Goal: Transaction & Acquisition: Purchase product/service

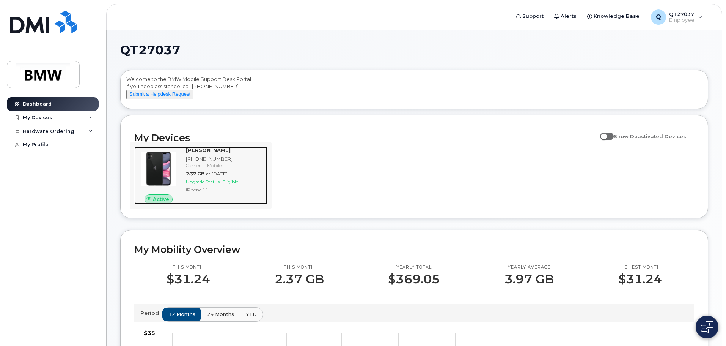
click at [205, 193] on div "iPhone 11" at bounding box center [225, 189] width 79 height 6
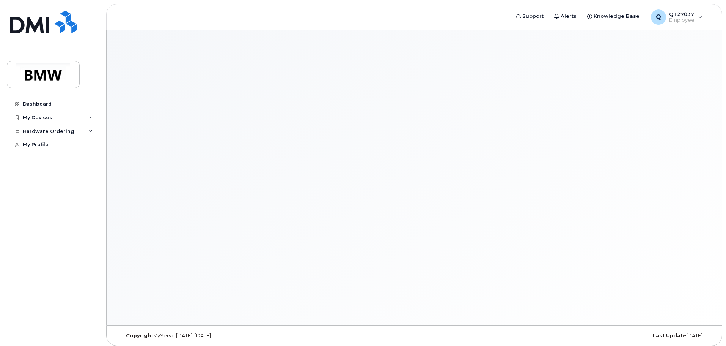
click at [164, 174] on div at bounding box center [415, 177] width 616 height 295
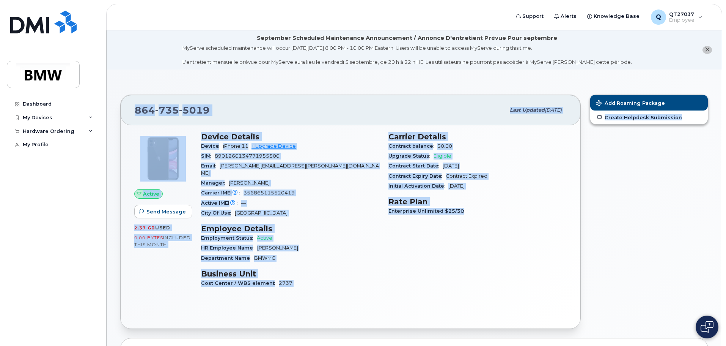
click at [652, 229] on div "Add Roaming Package Create Helpdesk Submission" at bounding box center [650, 212] width 128 height 244
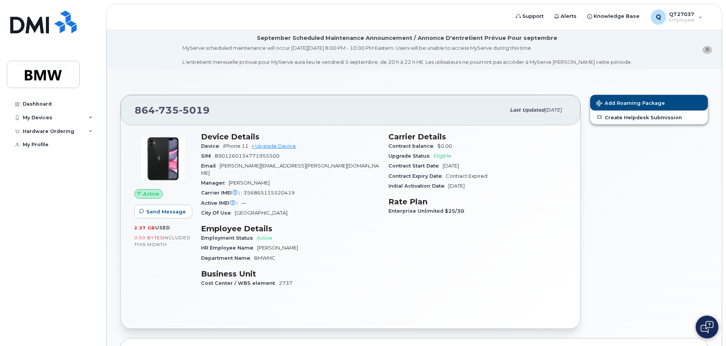
drag, startPoint x: 22, startPoint y: 245, endPoint x: 24, endPoint y: 237, distance: 8.1
click at [24, 238] on div "Dashboard My Devices Add Device 864-735-5019 (Brandon Gambrell) Hardware Orderi…" at bounding box center [54, 215] width 94 height 237
click at [284, 148] on link "+ Upgrade Device" at bounding box center [274, 146] width 44 height 6
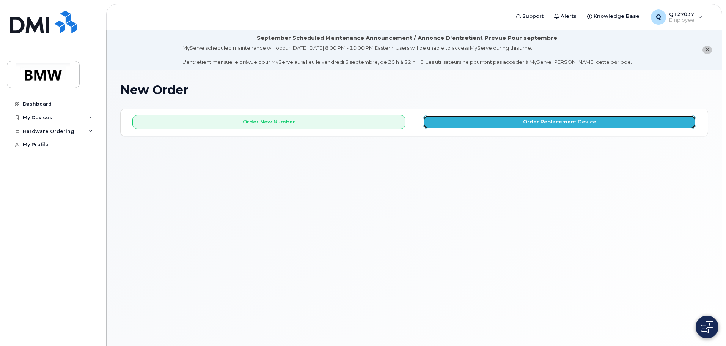
click at [556, 125] on button "Order Replacement Device" at bounding box center [559, 122] width 273 height 14
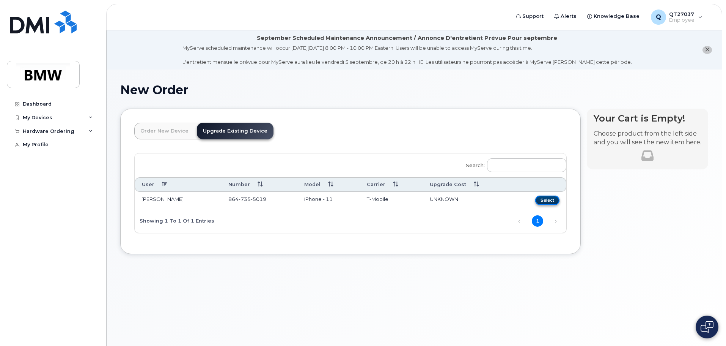
click at [549, 200] on button "Select" at bounding box center [548, 199] width 24 height 9
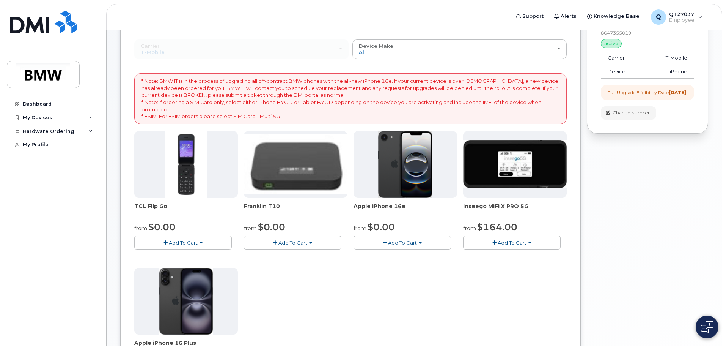
scroll to position [114, 0]
click at [411, 241] on span "Add To Cart" at bounding box center [402, 242] width 29 height 6
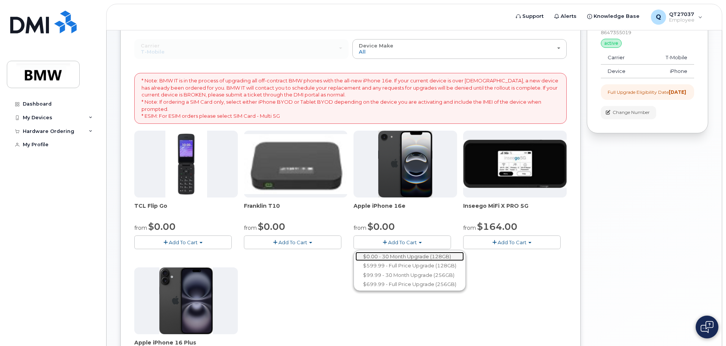
click at [429, 255] on link "$0.00 - 30 Month Upgrade (128GB)" at bounding box center [410, 256] width 109 height 9
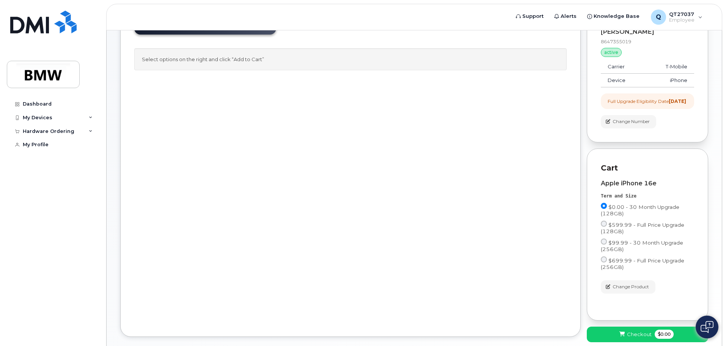
scroll to position [151, 0]
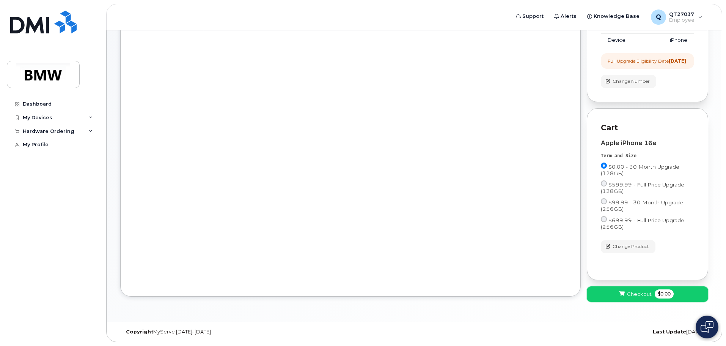
drag, startPoint x: 629, startPoint y: 292, endPoint x: 627, endPoint y: 278, distance: 13.8
click at [630, 287] on button "Checkout $0.00" at bounding box center [647, 294] width 121 height 16
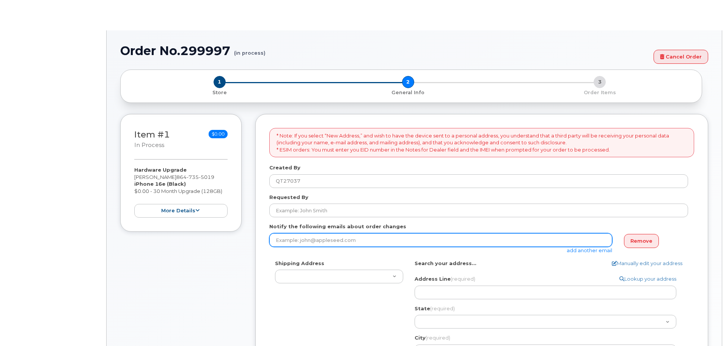
select select
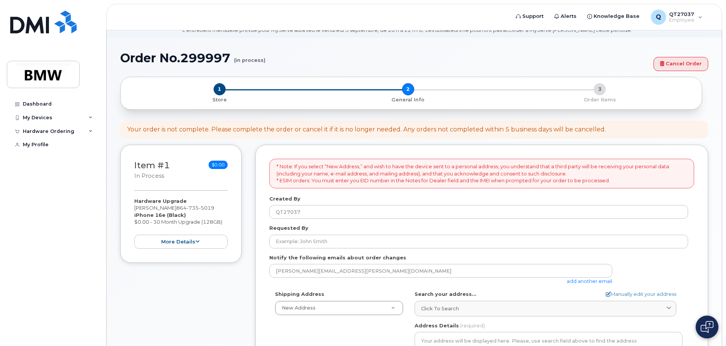
scroll to position [76, 0]
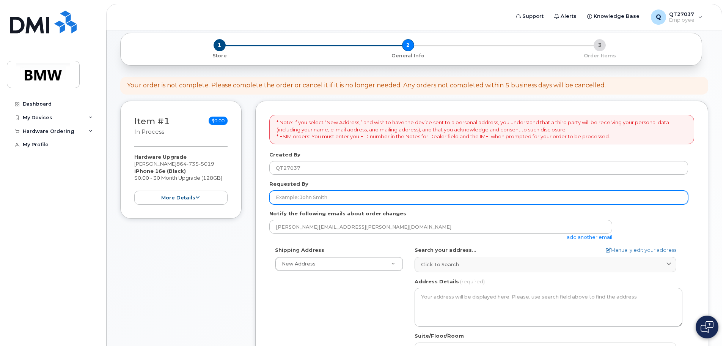
click at [339, 196] on input "Requested By" at bounding box center [478, 198] width 419 height 14
type input "b"
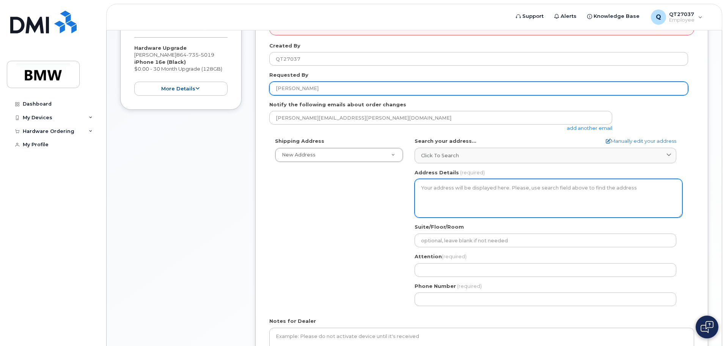
scroll to position [190, 0]
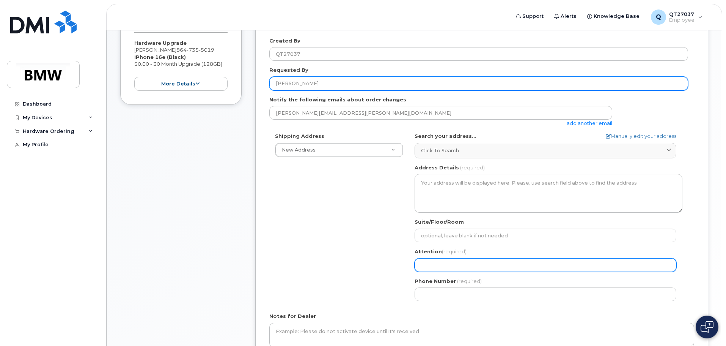
type input "BRANDON GAMBRELL"
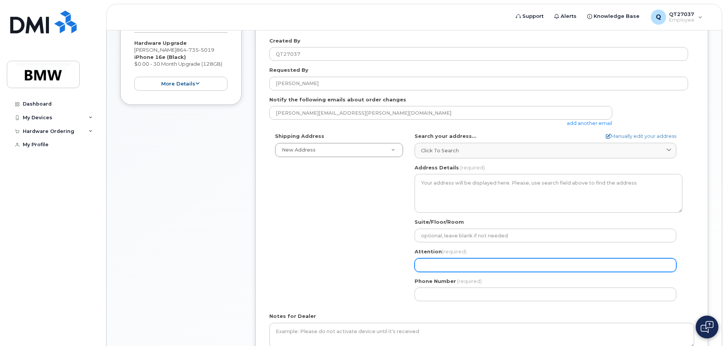
drag, startPoint x: 455, startPoint y: 265, endPoint x: 457, endPoint y: 274, distance: 9.5
click at [457, 274] on div "AB Search your address... Manually edit your address Click to search No availab…" at bounding box center [548, 219] width 279 height 174
select select
type input "B"
select select
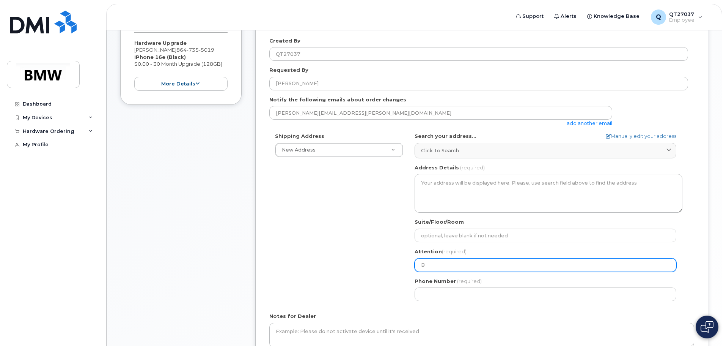
type input "BR"
select select
type input "BRA"
select select
type input "BRAN"
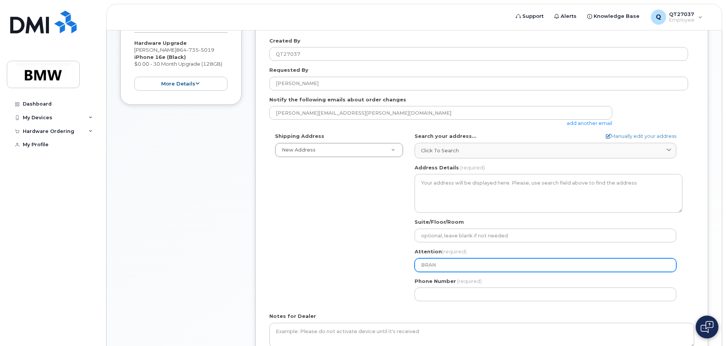
select select
type input "BRAND"
select select
type input "BRANDO"
select select
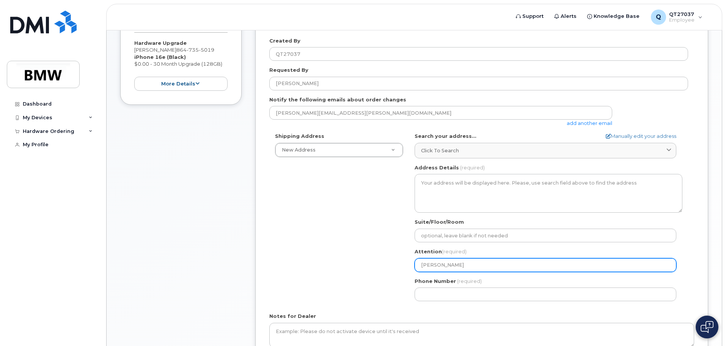
type input "BRANDON"
select select
type input "BRANDON G"
select select
type input "BRANDON GA"
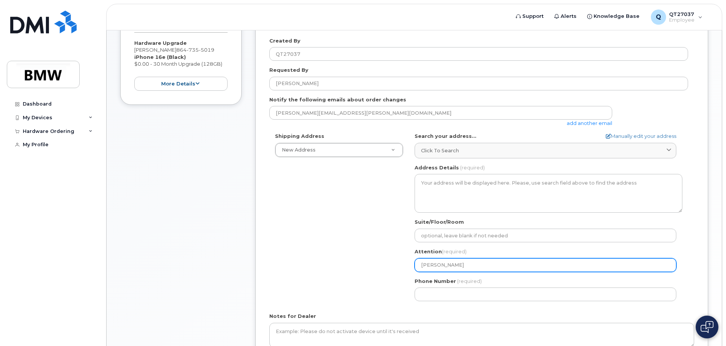
select select
type input "BRANDON GAM"
select select
type input "BRANDON GAMB"
select select
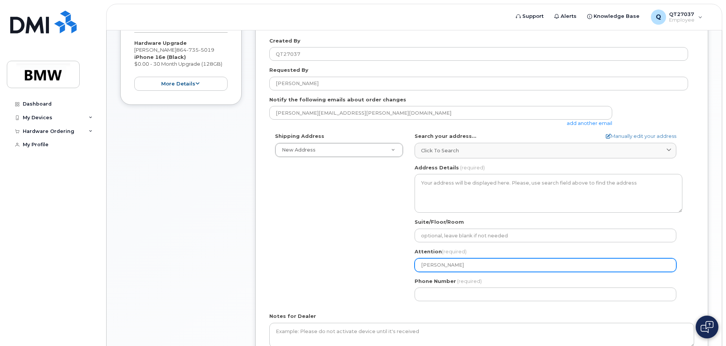
type input "BRANDON GAMBR"
select select
type input "BRANDON GAMBRE"
select select
type input "BRANDON GAMBREL"
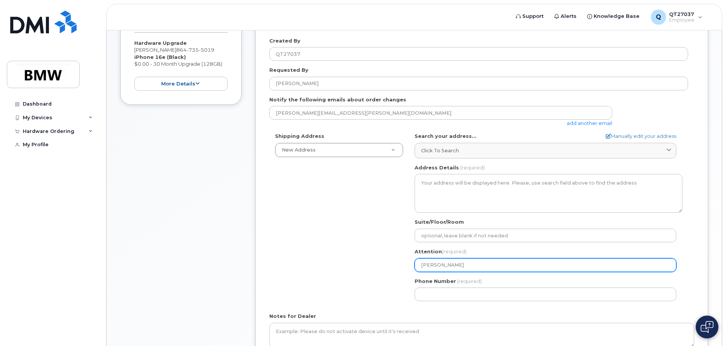
select select
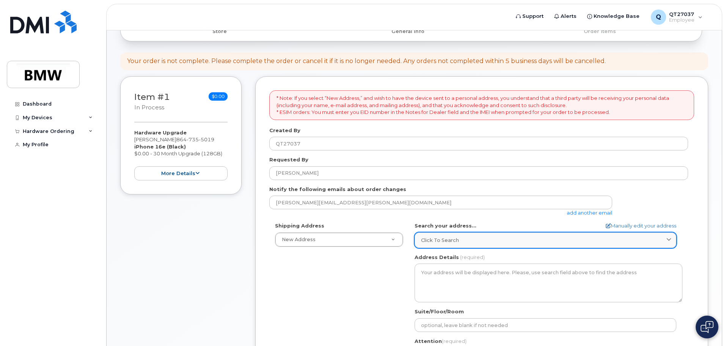
scroll to position [114, 0]
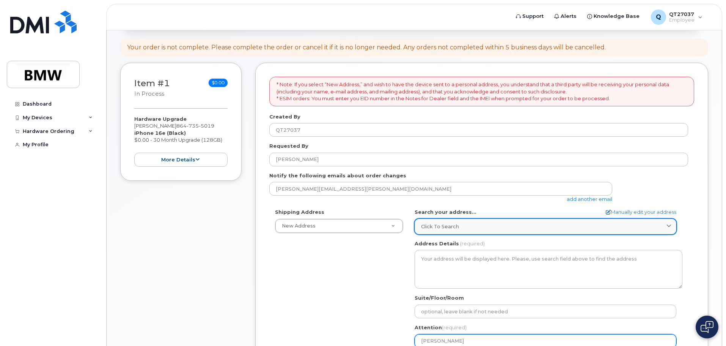
type input "BRANDON GAMBRELL"
click at [668, 226] on icon at bounding box center [669, 226] width 5 height 5
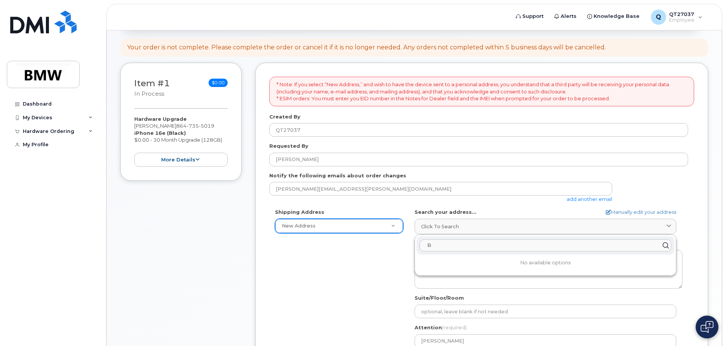
type input "B"
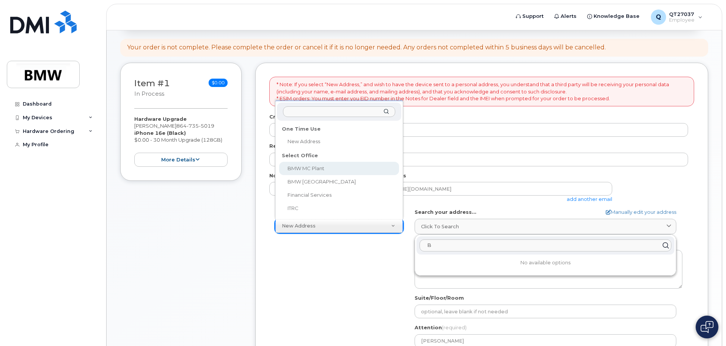
select select
type textarea "1400 Highway 101 S GREER SC 29651-6731 UNITED STATES Greer South Carolina 29651…"
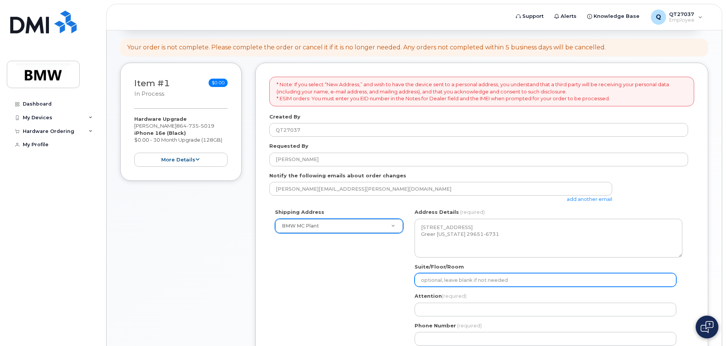
click at [450, 280] on input "Suite/Floor/Room" at bounding box center [546, 280] width 262 height 14
select select
type input "H"
select select
type input "HA"
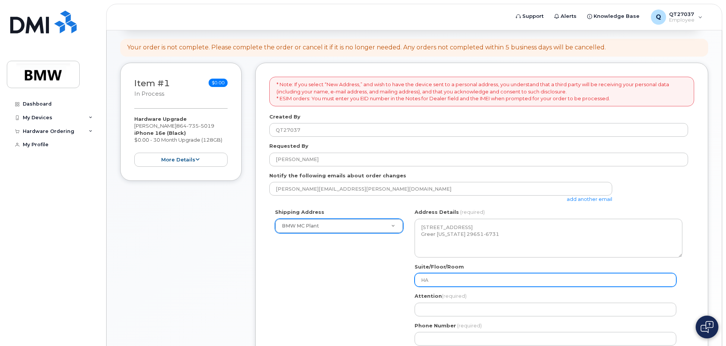
select select
type input "HAL"
select select
type input "HALL"
select select
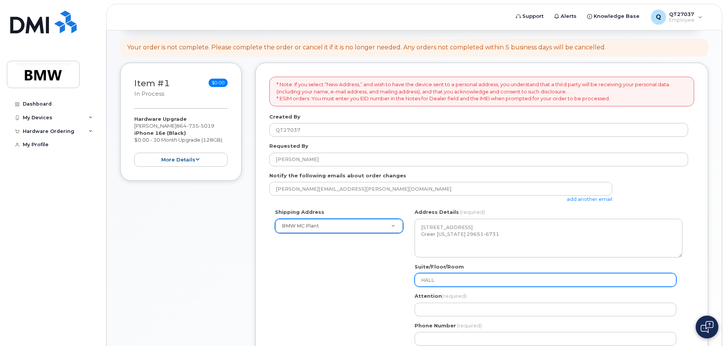
type input "HALL 5"
select select
type input "HALL 52"
select select
type input "HALL 52 A"
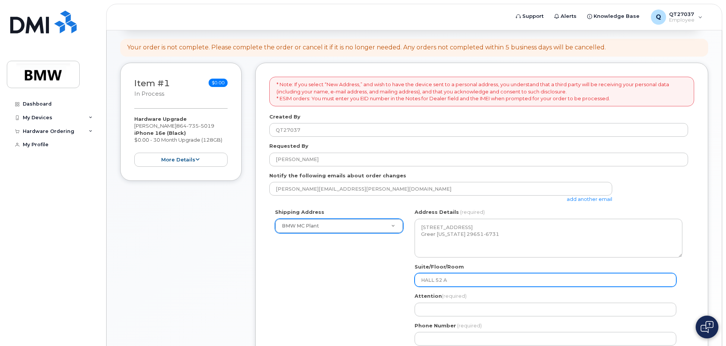
select select
type input "HALL 52 AC"
select select
type input "HALL 52 AC3"
select select
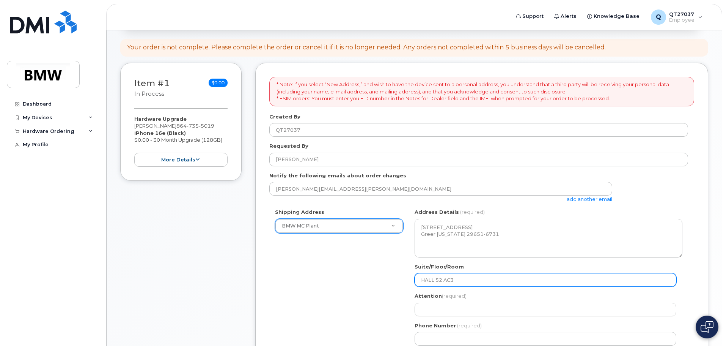
type input "HALL 52 AC32"
select select
type input "HALL 52 AC3"
select select
type input "HALL 52 AC"
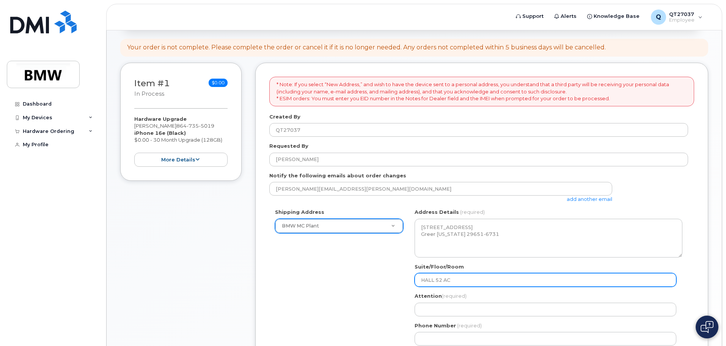
select select
type input "HALL 52 A"
select select
type input "HALL 52"
select select
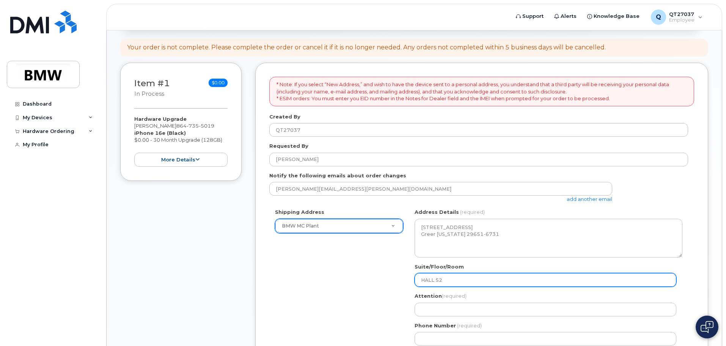
type input "HALL 52 C"
select select
type input "HALL 52 CO"
select select
type input "HALL 52 COL"
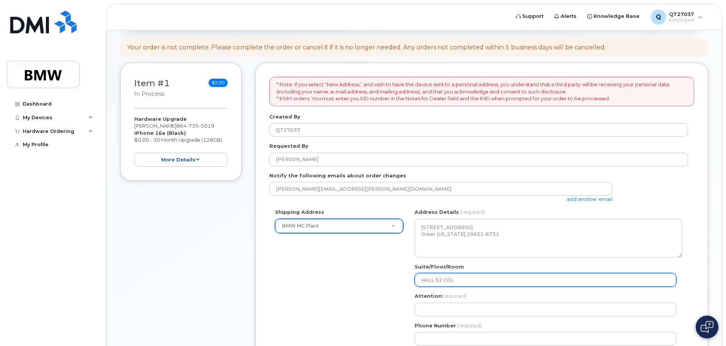
select select
type input "HALL 52 COLU"
select select
type input "HALL 52 COLUM"
select select
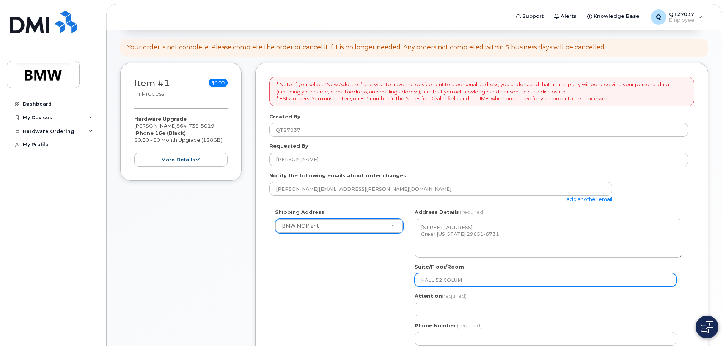
type input "HALL 52 COLUME"
select select
type input "HALL 52 COLUM"
select select
type input "HALL 52 COLU"
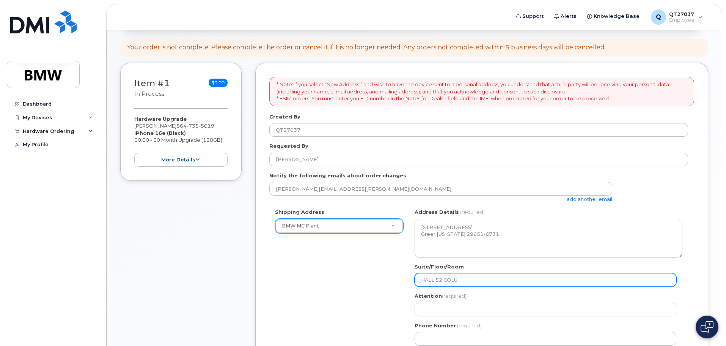
select select
type input "HALL 52 COL"
select select
type input "HALL 52 COLU"
select select
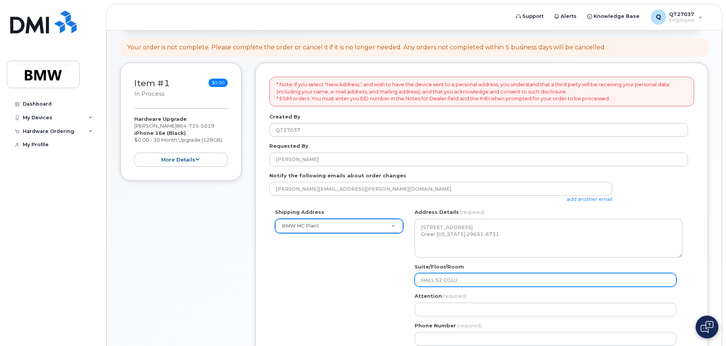
type input "HALL 52 COLUM"
select select
type input "HALL 52 COLUMN"
select select
type input "HALL 52 COLUMN A"
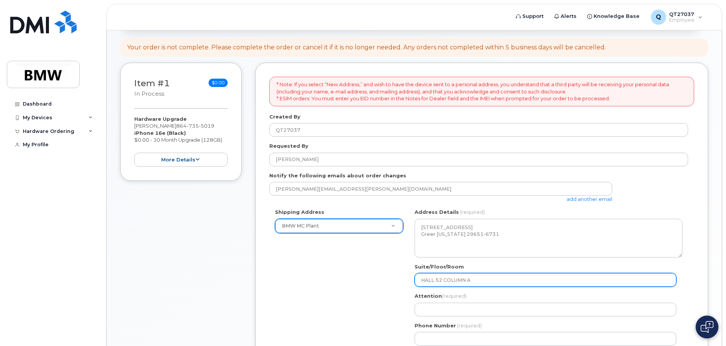
select select
type input "HALL 52 COLUMN AC"
select select
type input "HALL 52 COLUMN AC3"
select select
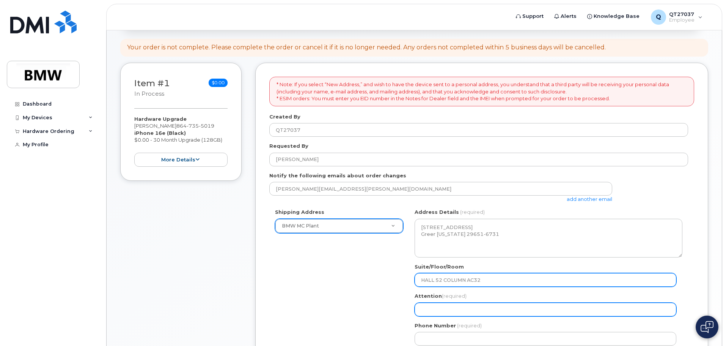
type input "HALL 52 COLUMN AC32"
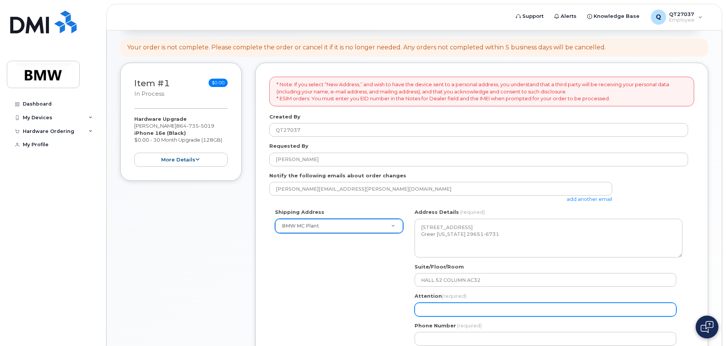
click at [454, 311] on input "Attention (required)" at bounding box center [546, 310] width 262 height 14
select select
type input "B"
select select
type input "BR"
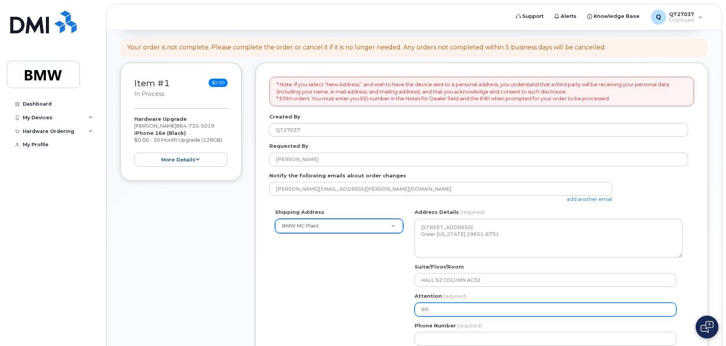
select select
type input "BRA"
select select
type input "BRAN"
select select
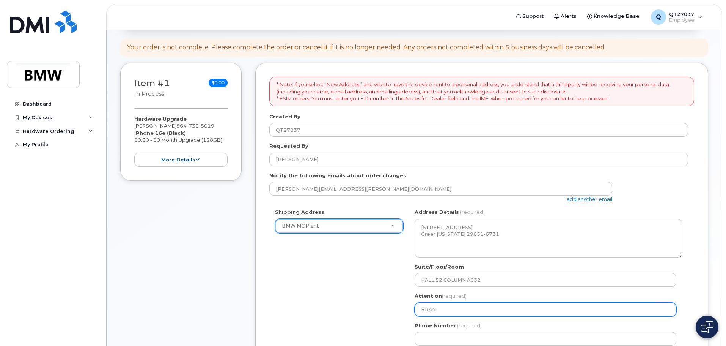
type input "BRAND"
select select
type input "BRANDO"
select select
type input "BRANDON"
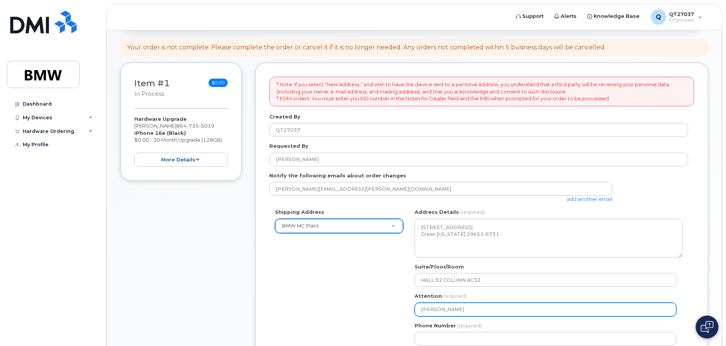
select select
type input "BRANDON G"
select select
type input "BRANDON GA"
select select
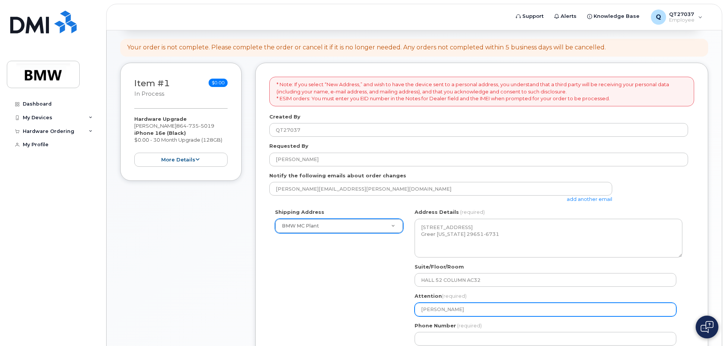
type input "BRANDON GAM"
select select
type input "BRANDON GAMB"
select select
type input "BRANDON GAMBR"
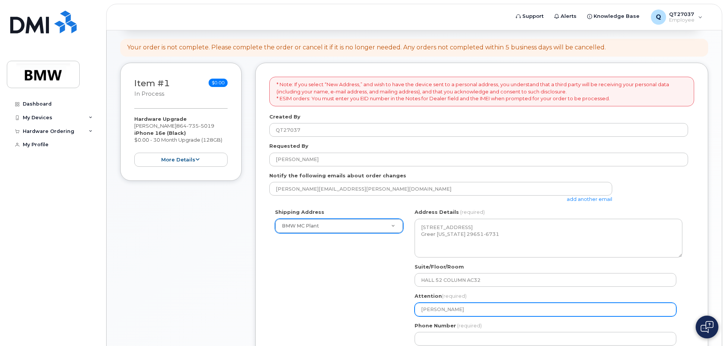
select select
type input "BRANDON GAMBRE"
select select
type input "BRANDON GAMBREL"
select select
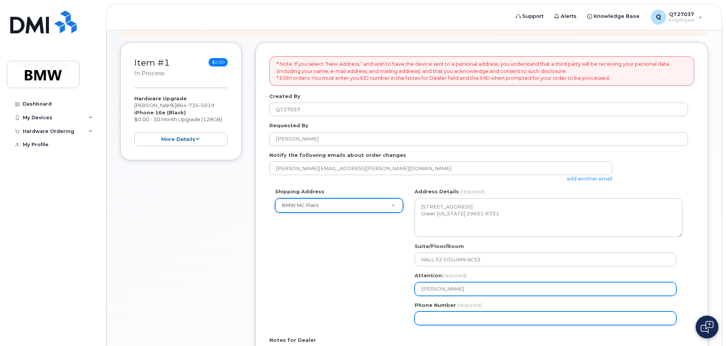
scroll to position [152, 0]
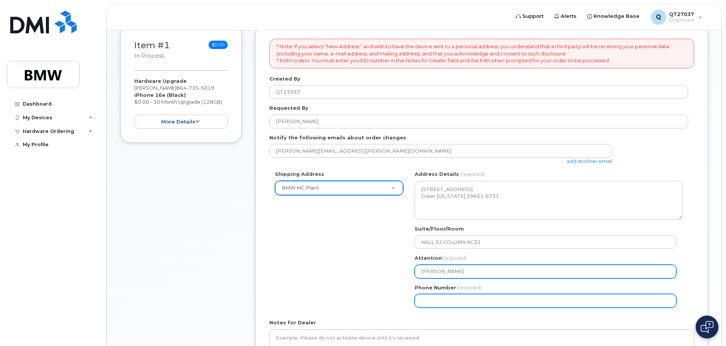
type input "BRANDON GAMBRELL"
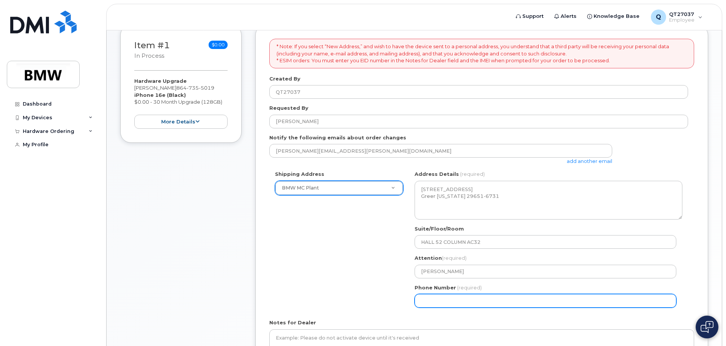
click at [462, 303] on input "Phone Number" at bounding box center [546, 301] width 262 height 14
select select
type input "864"
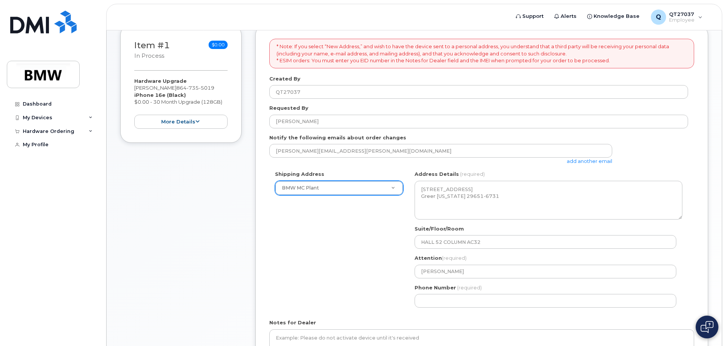
click at [335, 265] on div "Shipping Address BMW MC Plant New Address BMW MC Plant BMW North America Financ…" at bounding box center [478, 241] width 419 height 143
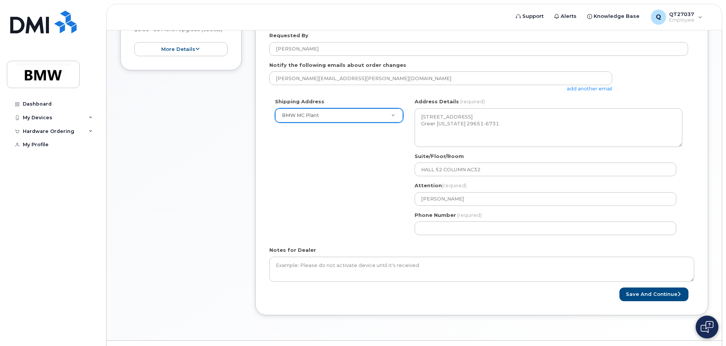
scroll to position [228, 0]
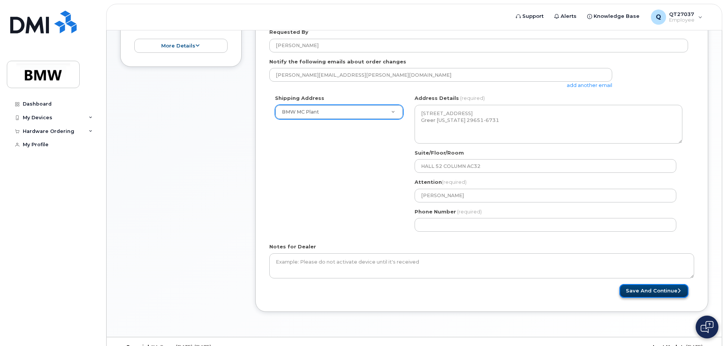
click at [635, 289] on button "Save and Continue" at bounding box center [654, 291] width 69 height 14
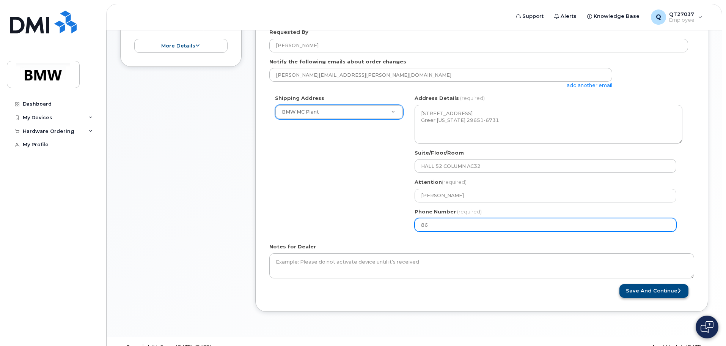
type input "8"
type input "9"
type input "864735501"
select select
type input "8647355018"
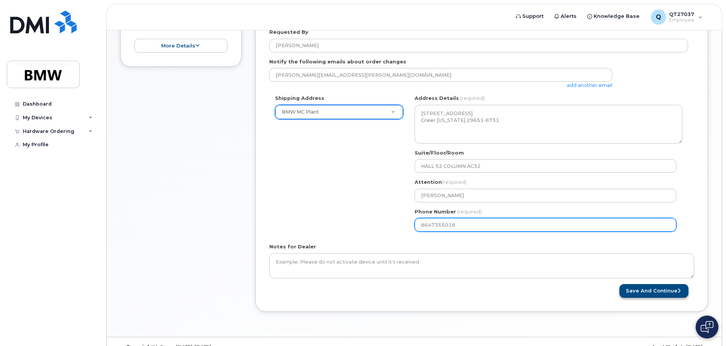
select select
type input "864735501"
select select
type input "8647355019"
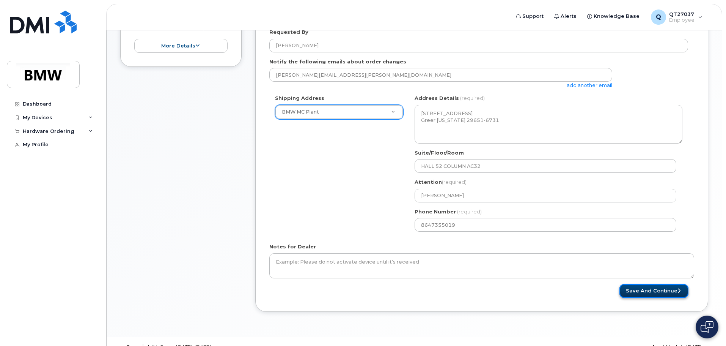
click at [652, 291] on button "Save and Continue" at bounding box center [654, 291] width 69 height 14
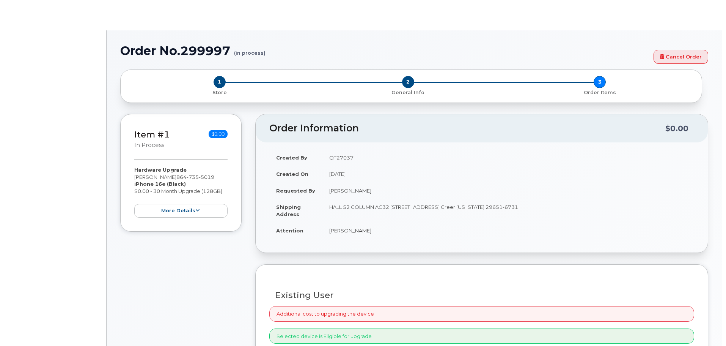
select select "1895234"
type input "1899732"
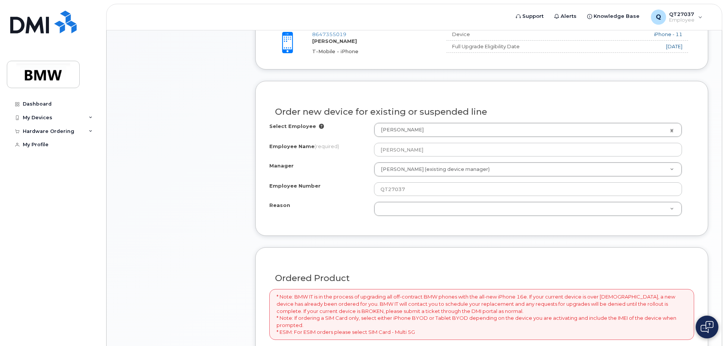
scroll to position [380, 0]
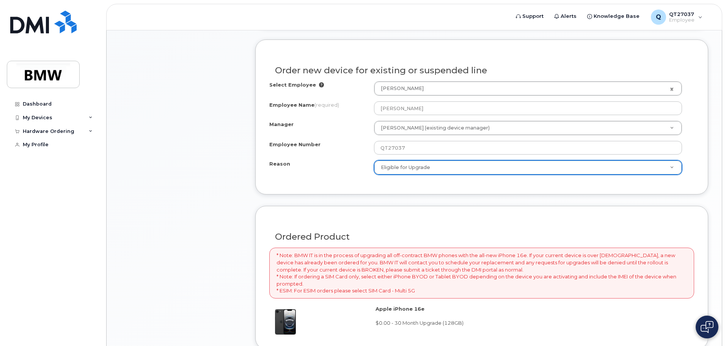
select select "eligible_for_upgrade"
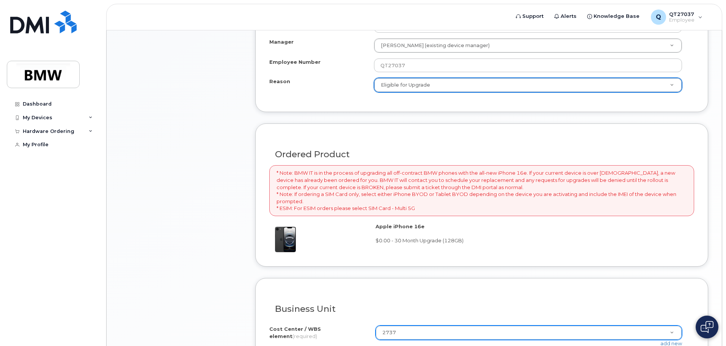
scroll to position [555, 0]
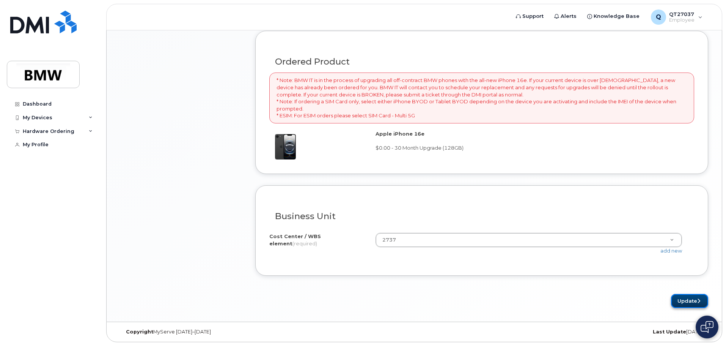
click at [686, 298] on button "Update" at bounding box center [689, 301] width 37 height 14
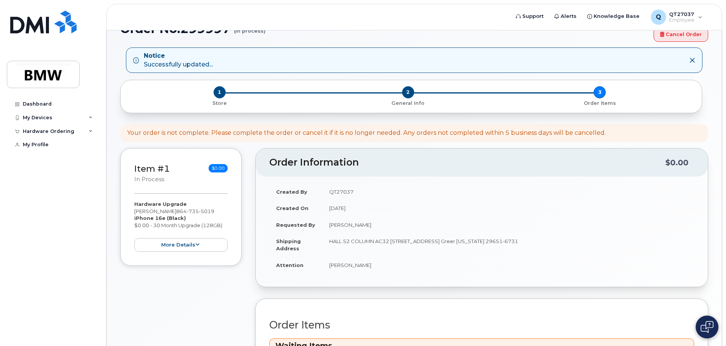
scroll to position [180, 0]
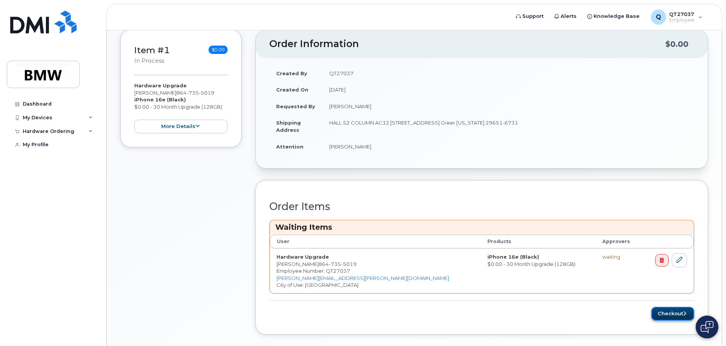
click at [674, 312] on button "Checkout" at bounding box center [673, 314] width 43 height 14
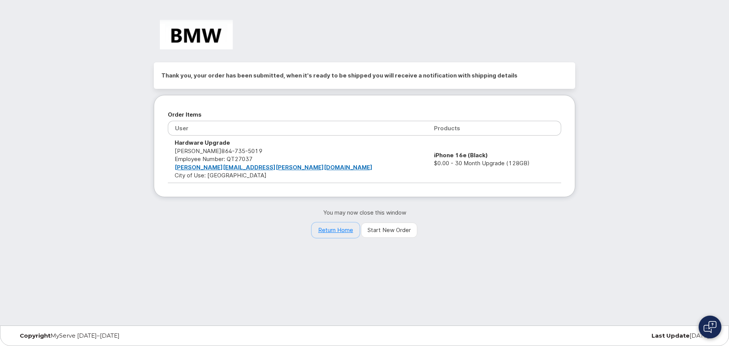
click at [333, 229] on link "Return Home" at bounding box center [336, 229] width 48 height 15
